Goal: Information Seeking & Learning: Learn about a topic

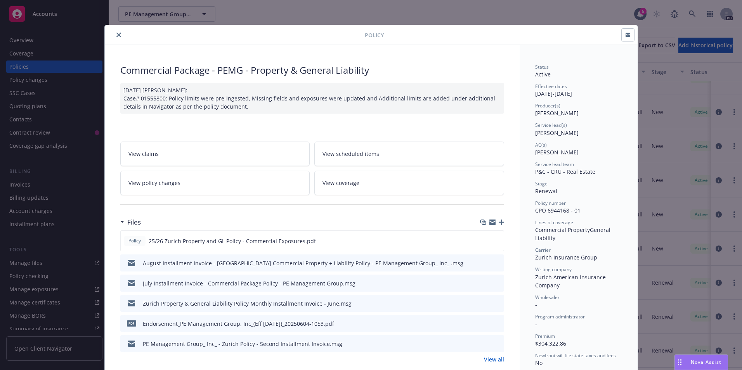
scroll to position [892, 0]
